Goal: Task Accomplishment & Management: Manage account settings

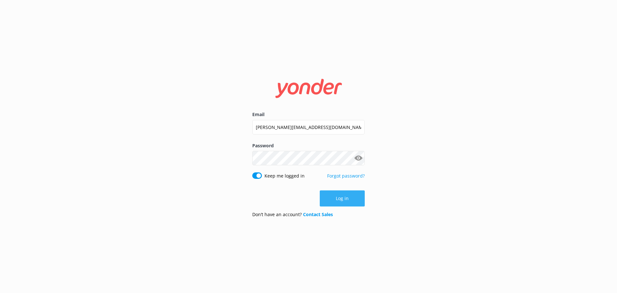
click at [347, 199] on button "Log in" at bounding box center [342, 198] width 45 height 16
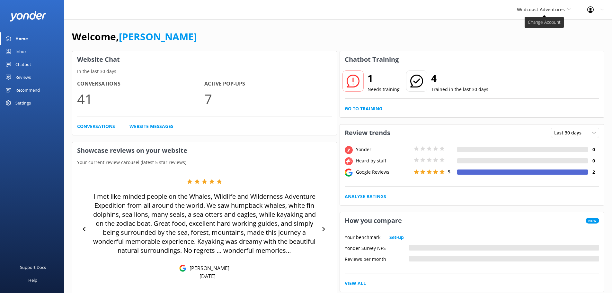
click at [545, 10] on span "Wildcoast Adventures" at bounding box center [541, 9] width 48 height 6
click at [534, 44] on link "[PERSON_NAME] River Whale Watching" at bounding box center [541, 45] width 64 height 21
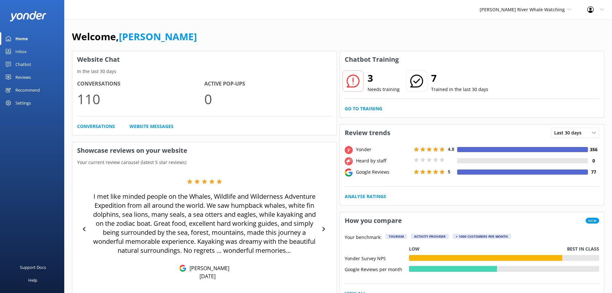
click at [16, 76] on div "Reviews" at bounding box center [22, 77] width 15 height 13
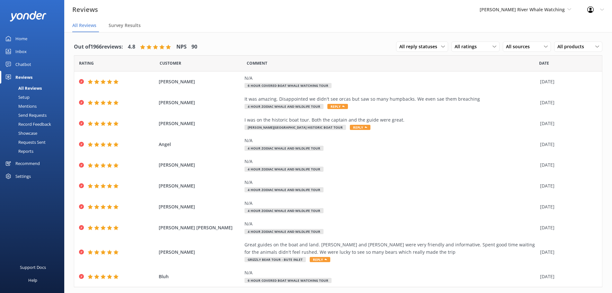
click at [20, 97] on div "Setup" at bounding box center [17, 97] width 26 height 9
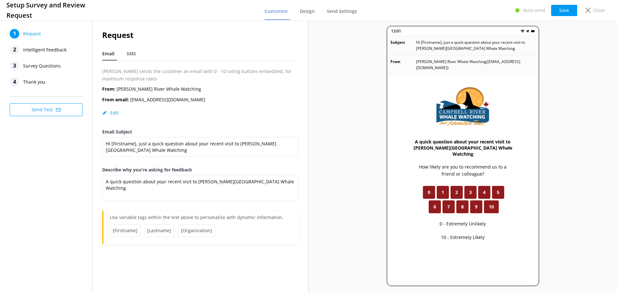
click at [37, 48] on span "Intelligent Feedback" at bounding box center [44, 50] width 43 height 10
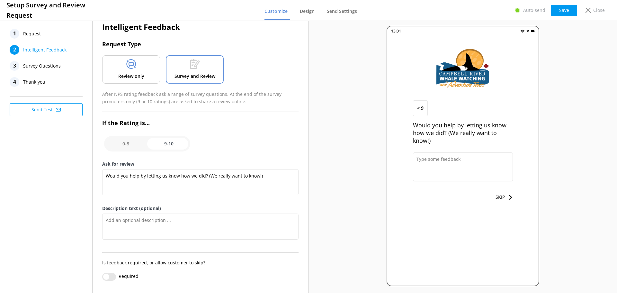
scroll to position [12, 0]
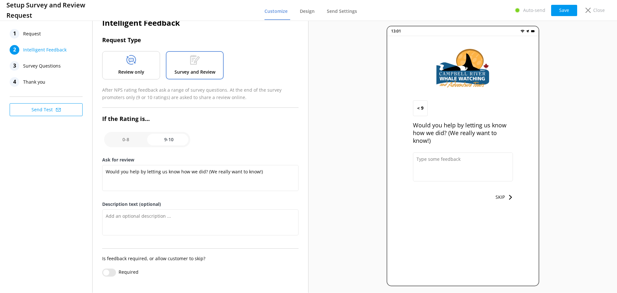
click at [40, 65] on span "Survey Questions" at bounding box center [42, 66] width 38 height 10
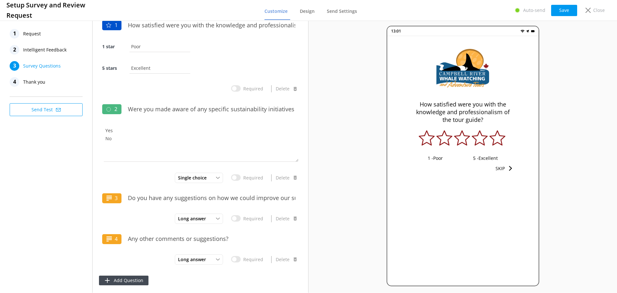
click at [31, 84] on span "Thank you" at bounding box center [34, 82] width 22 height 10
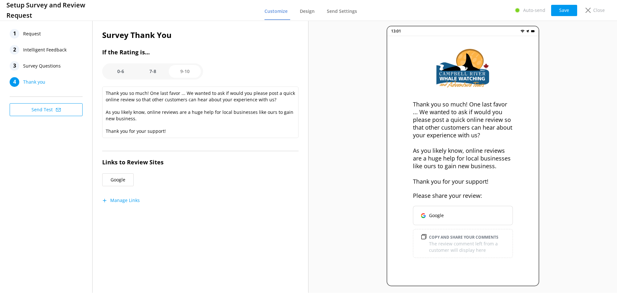
scroll to position [0, 0]
click at [596, 9] on p "Close" at bounding box center [599, 10] width 12 height 7
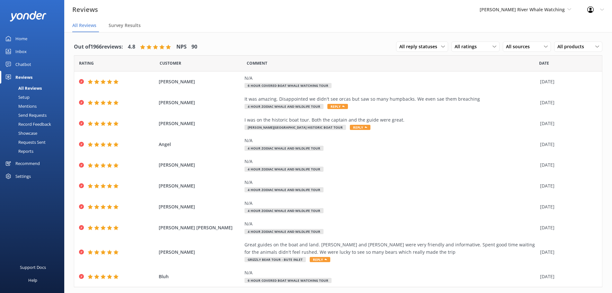
click at [17, 76] on div "Reviews" at bounding box center [23, 77] width 17 height 13
click at [23, 95] on div "Setup" at bounding box center [17, 97] width 26 height 9
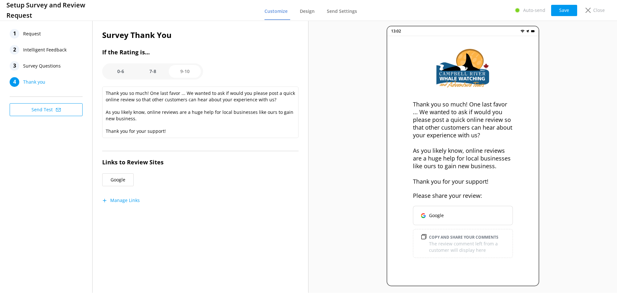
click at [30, 81] on span "Thank you" at bounding box center [34, 82] width 22 height 10
click at [121, 70] on option "0-6" at bounding box center [120, 71] width 32 height 13
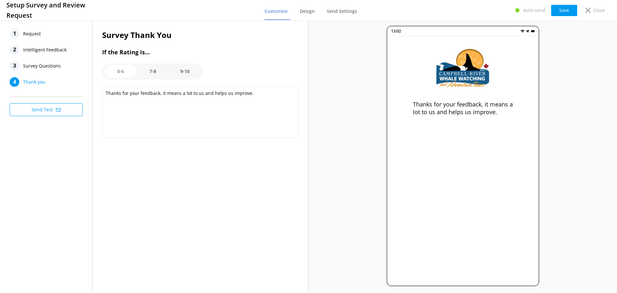
click at [154, 72] on option "7-8" at bounding box center [153, 71] width 32 height 13
click at [184, 74] on option "9-10" at bounding box center [185, 71] width 32 height 13
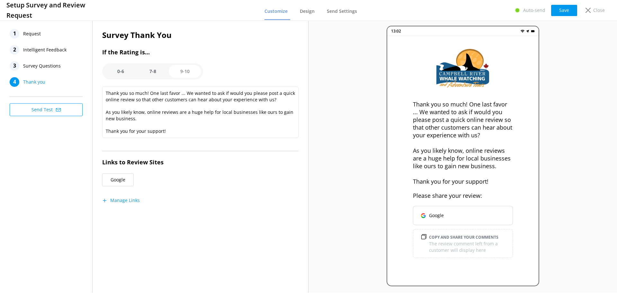
click at [113, 70] on option "0-6" at bounding box center [120, 71] width 32 height 13
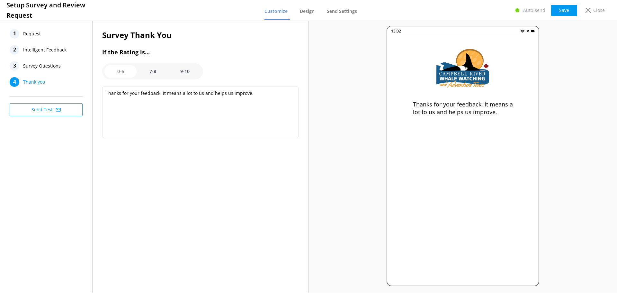
click at [151, 69] on option "7-8" at bounding box center [153, 71] width 32 height 13
click at [188, 74] on option "9-10" at bounding box center [185, 71] width 32 height 13
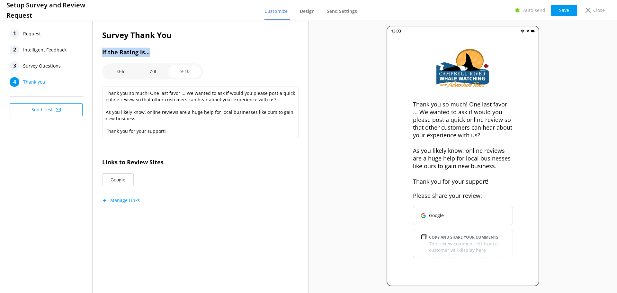
drag, startPoint x: 151, startPoint y: 53, endPoint x: 100, endPoint y: 53, distance: 51.1
click at [100, 53] on div "Survey Thank You If the Rating is... 0-6 7-8 9-10 Thank you so much! One last f…" at bounding box center [201, 122] width 216 height 206
click at [118, 70] on option "0-6" at bounding box center [120, 71] width 32 height 13
type textarea "Thanks for your feedback, it means a lot to us and helps us improve."
